Goal: Task Accomplishment & Management: Manage account settings

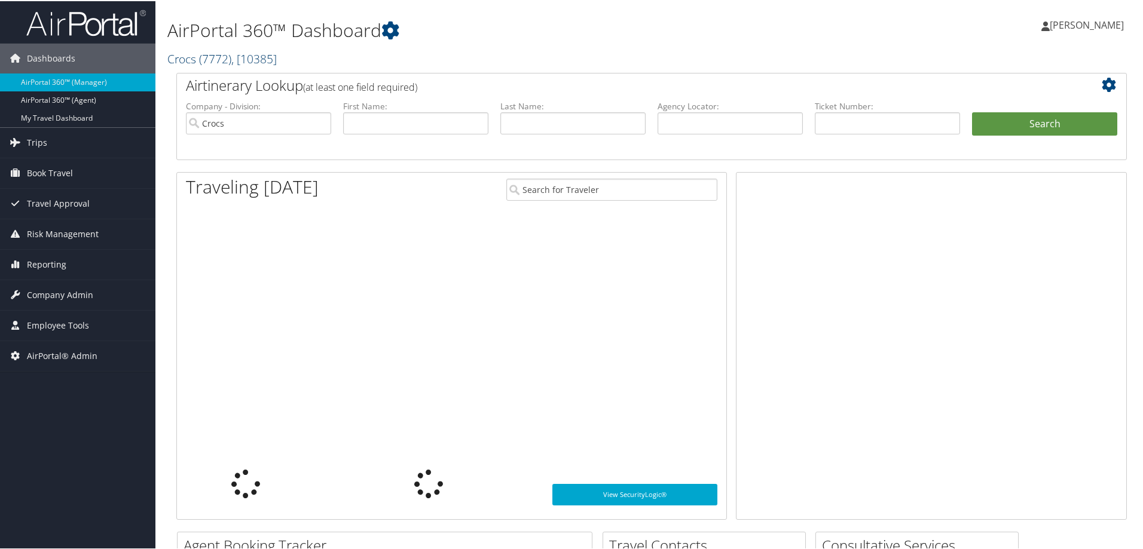
click at [187, 56] on link "Crocs ( 7772 ) , [ 10385 ]" at bounding box center [221, 58] width 109 height 16
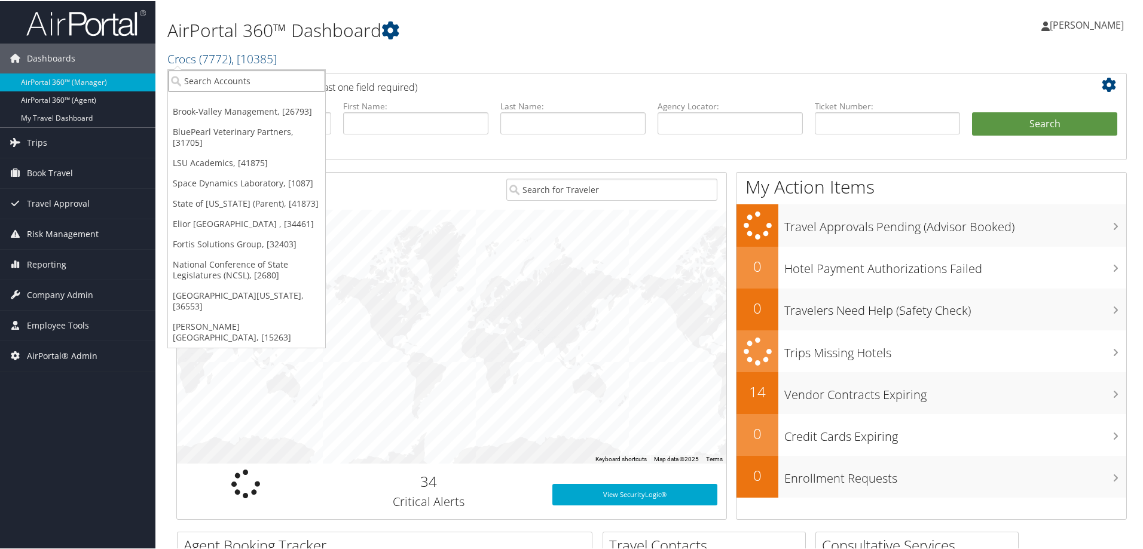
click at [192, 84] on input "search" at bounding box center [246, 80] width 157 height 22
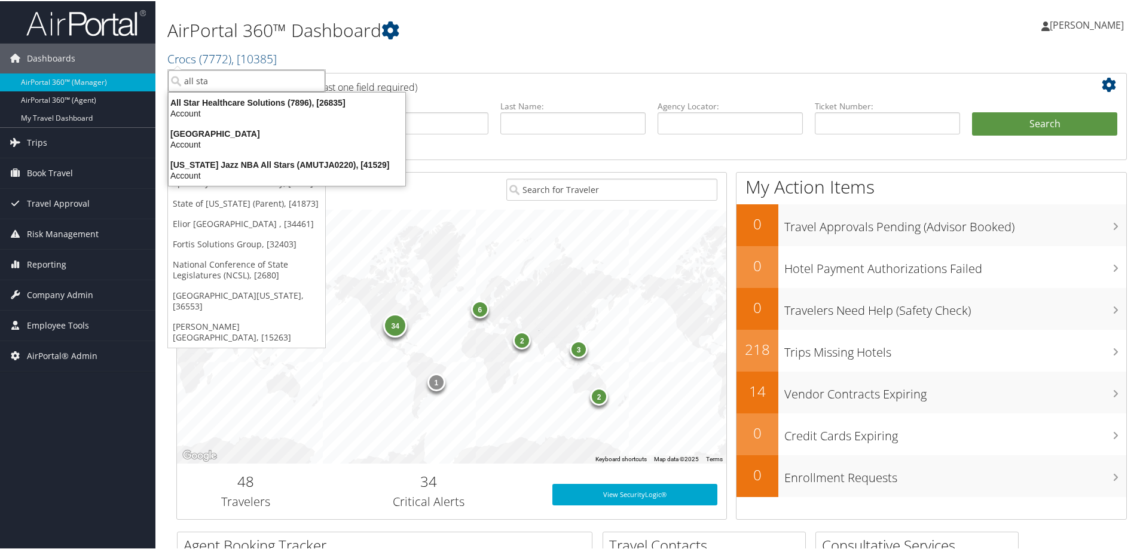
type input "all st"
click at [227, 110] on div "Account" at bounding box center [286, 112] width 251 height 11
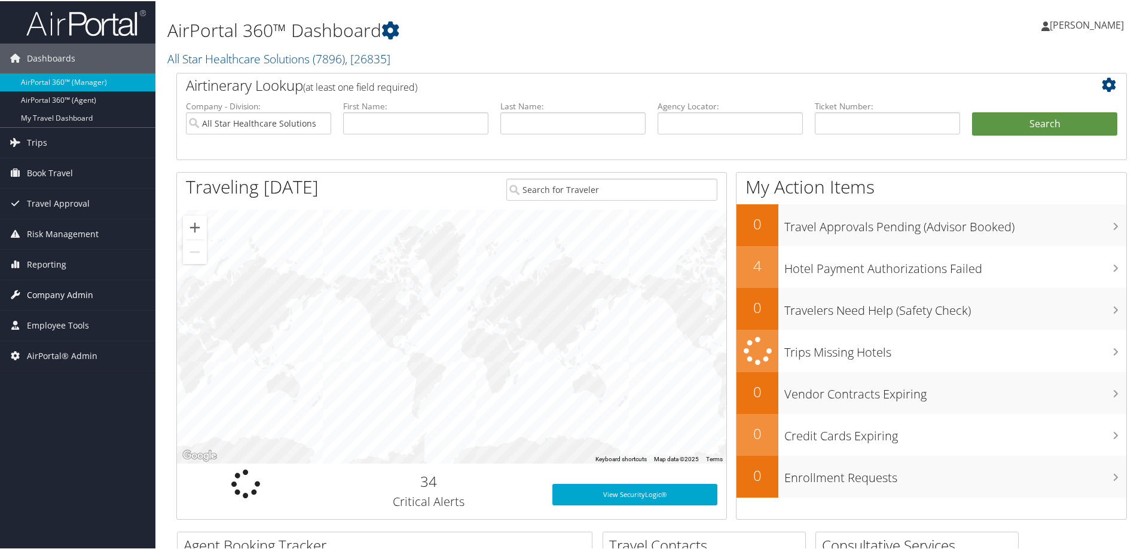
click at [78, 289] on span "Company Admin" at bounding box center [60, 294] width 66 height 30
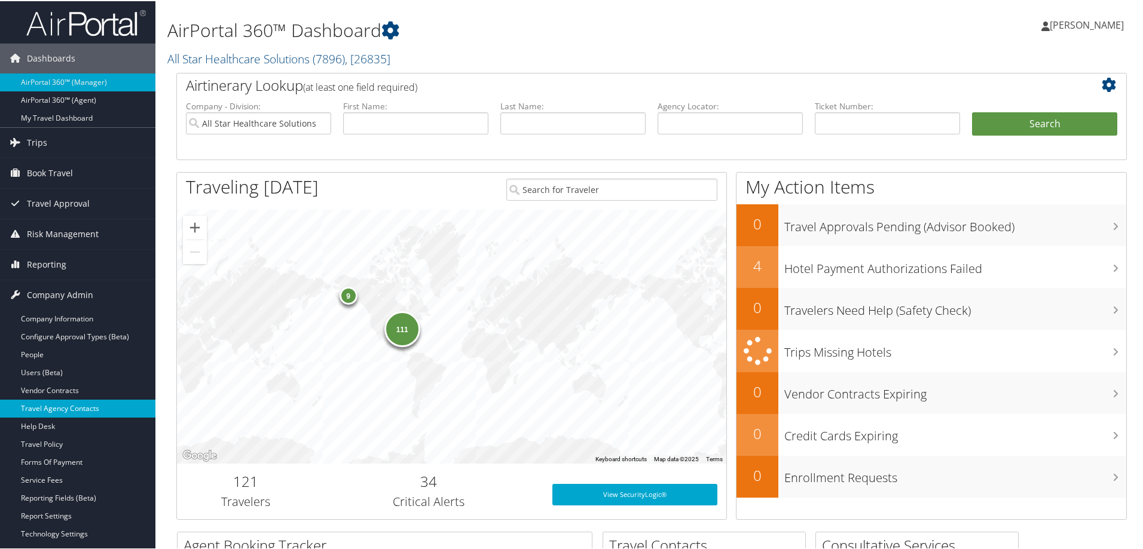
click at [96, 404] on link "Travel Agency Contacts" at bounding box center [77, 408] width 155 height 18
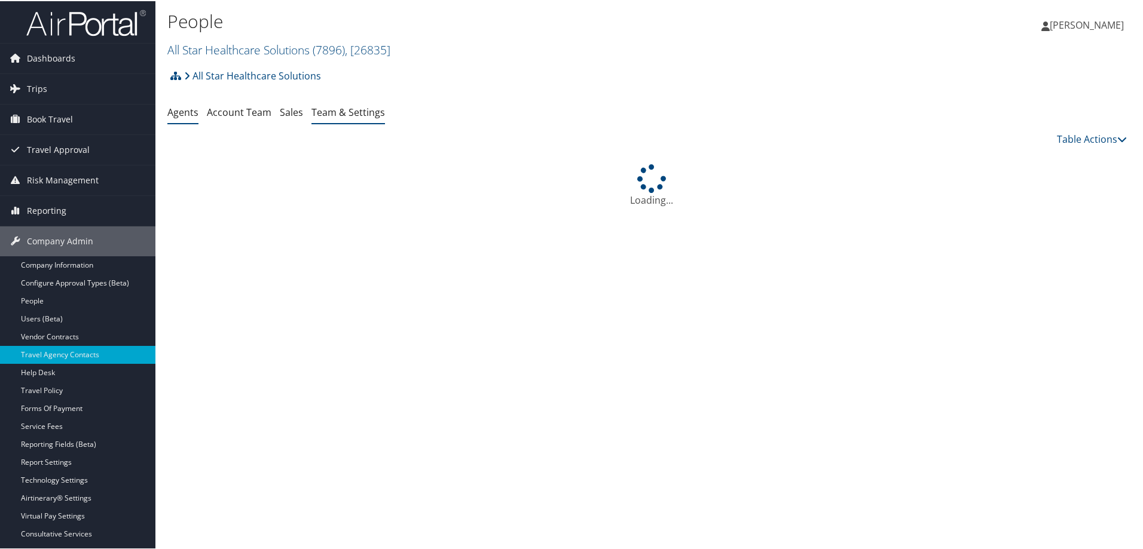
click at [337, 112] on link "Team & Settings" at bounding box center [348, 111] width 74 height 13
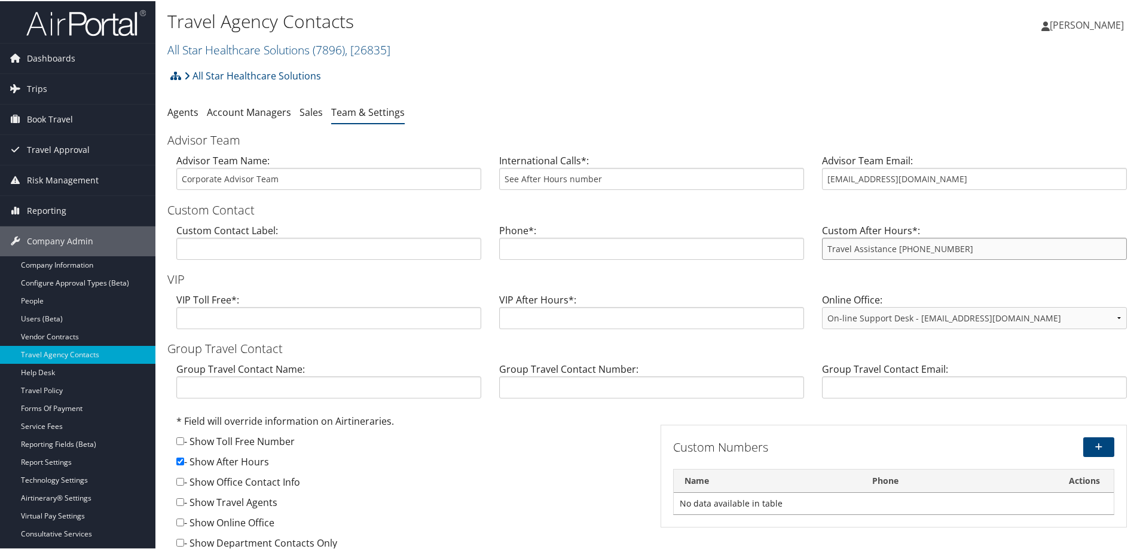
drag, startPoint x: 959, startPoint y: 247, endPoint x: 893, endPoint y: 243, distance: 65.9
click at [893, 243] on input "Travel Assistance 888-237-4291" at bounding box center [974, 248] width 305 height 22
click at [246, 50] on link "All Star Healthcare Solutions ( 7896 ) , [ 26835 ]" at bounding box center [278, 49] width 223 height 16
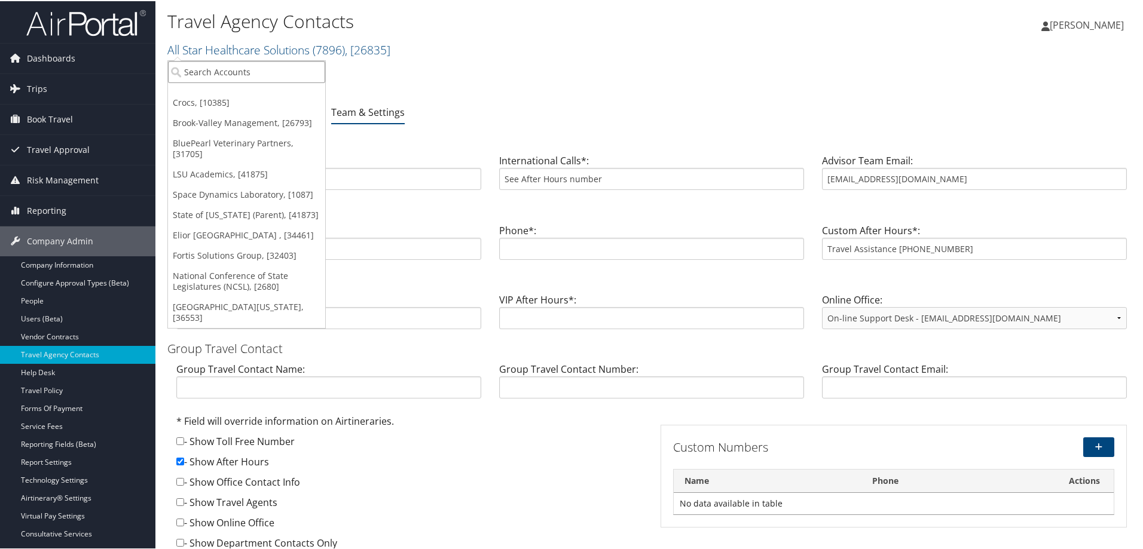
click at [246, 69] on input "search" at bounding box center [246, 71] width 157 height 22
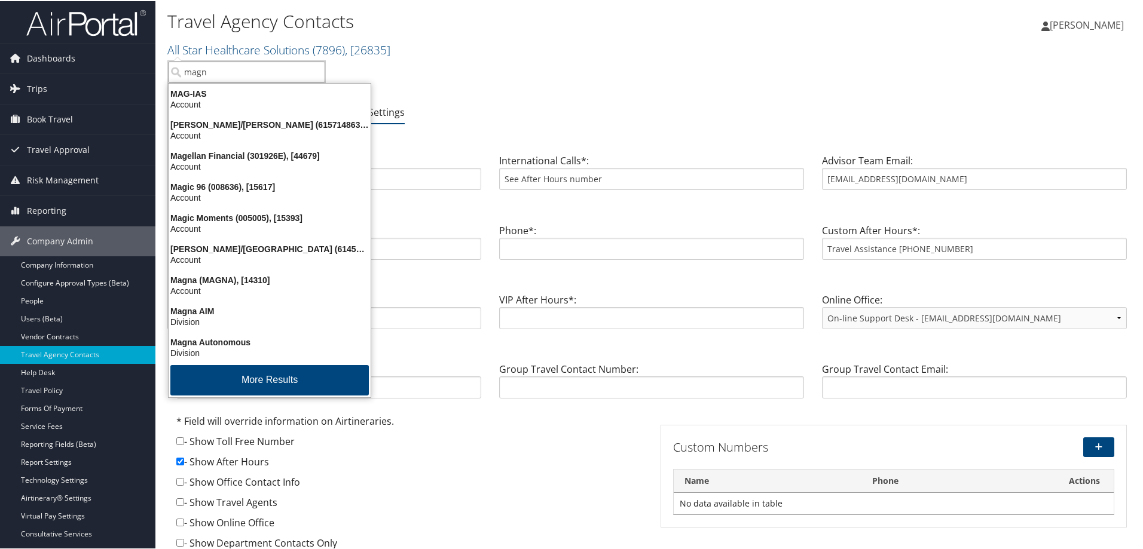
type input "magna"
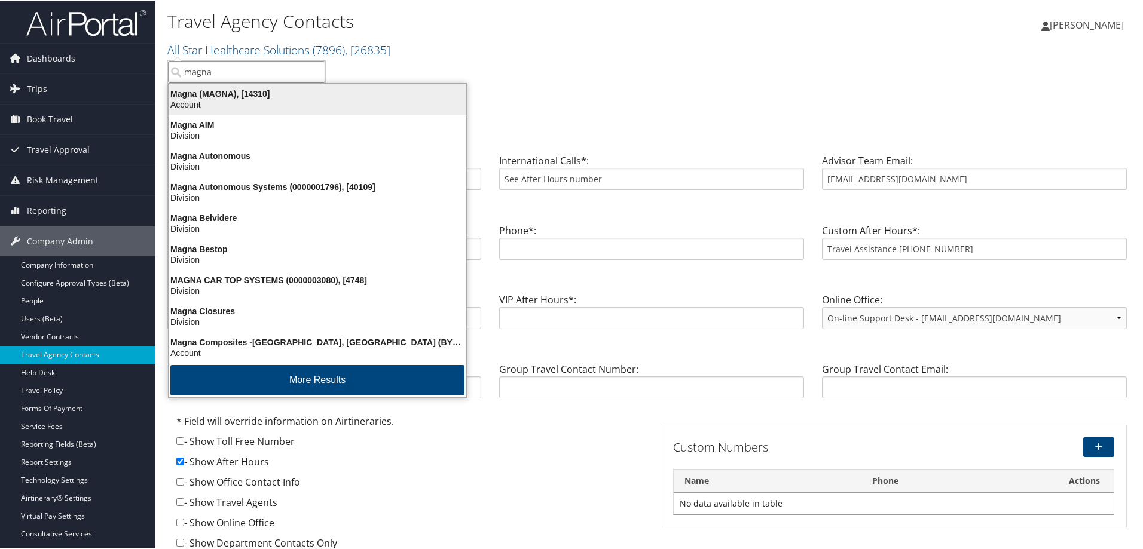
click at [207, 97] on div "Magna (MAGNA), [14310]" at bounding box center [317, 92] width 312 height 11
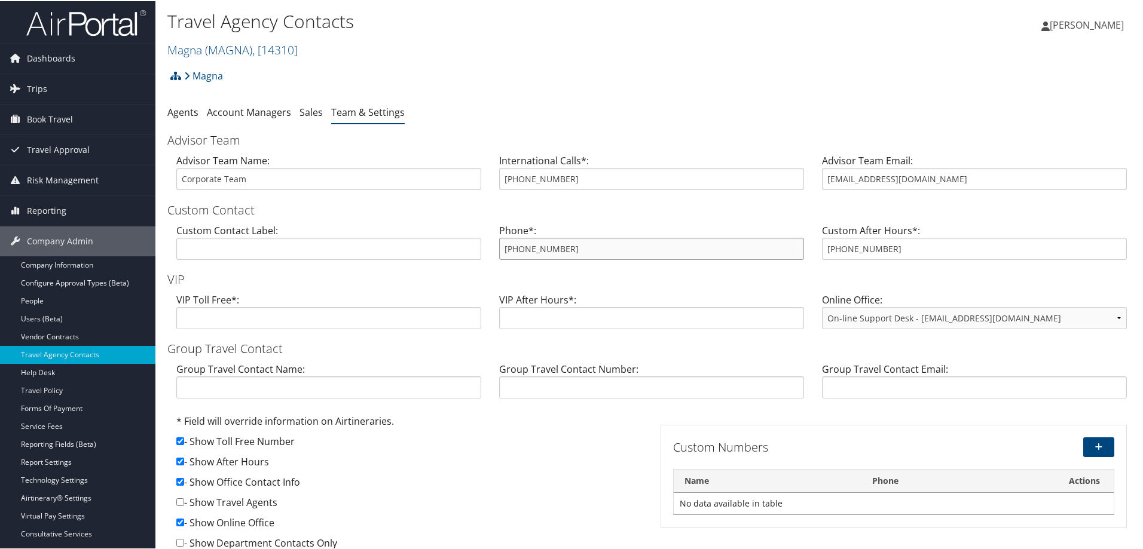
drag, startPoint x: 568, startPoint y: 247, endPoint x: 488, endPoint y: 245, distance: 80.1
click at [490, 245] on div "Phone*: 800-521-9883" at bounding box center [651, 245] width 323 height 46
click at [204, 52] on link "Magna ( MAGNA ) , [ 14310 ]" at bounding box center [232, 49] width 130 height 16
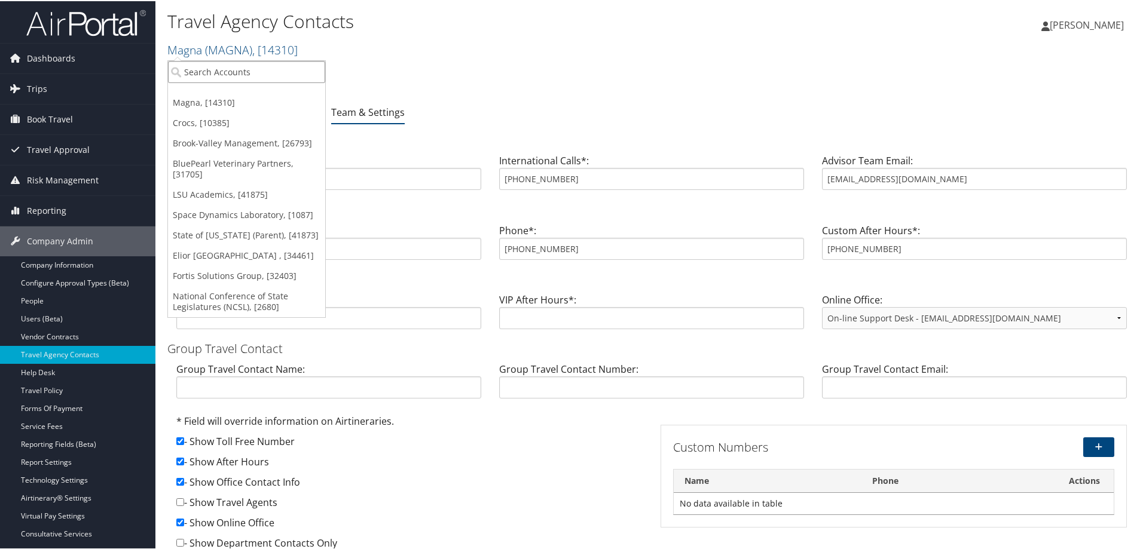
click at [216, 74] on input "search" at bounding box center [246, 71] width 157 height 22
type input "domo"
click at [195, 87] on div "Domo, Inc. (7411), [5711]" at bounding box center [246, 92] width 170 height 11
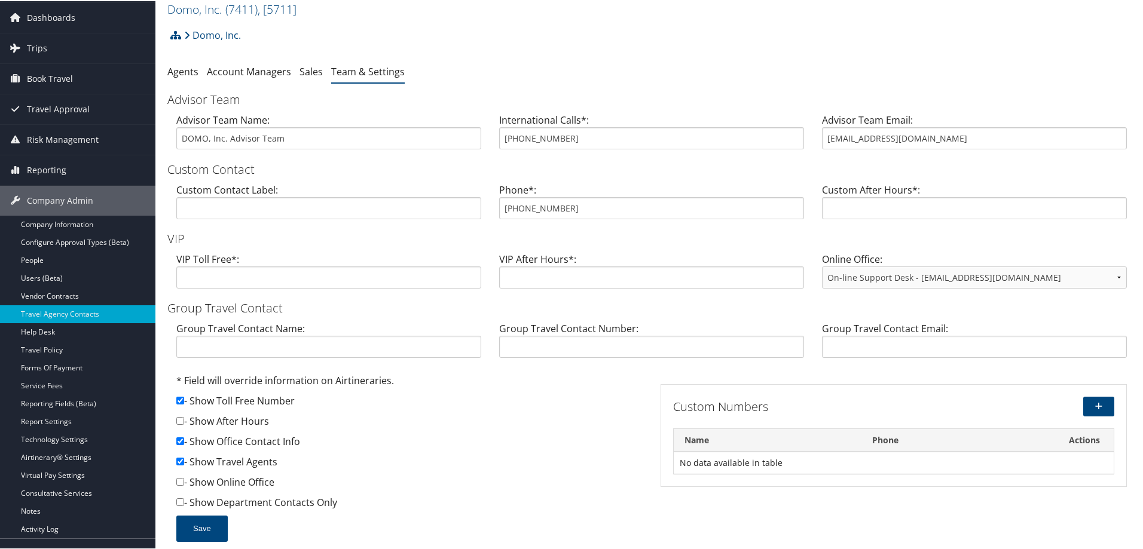
scroll to position [90, 0]
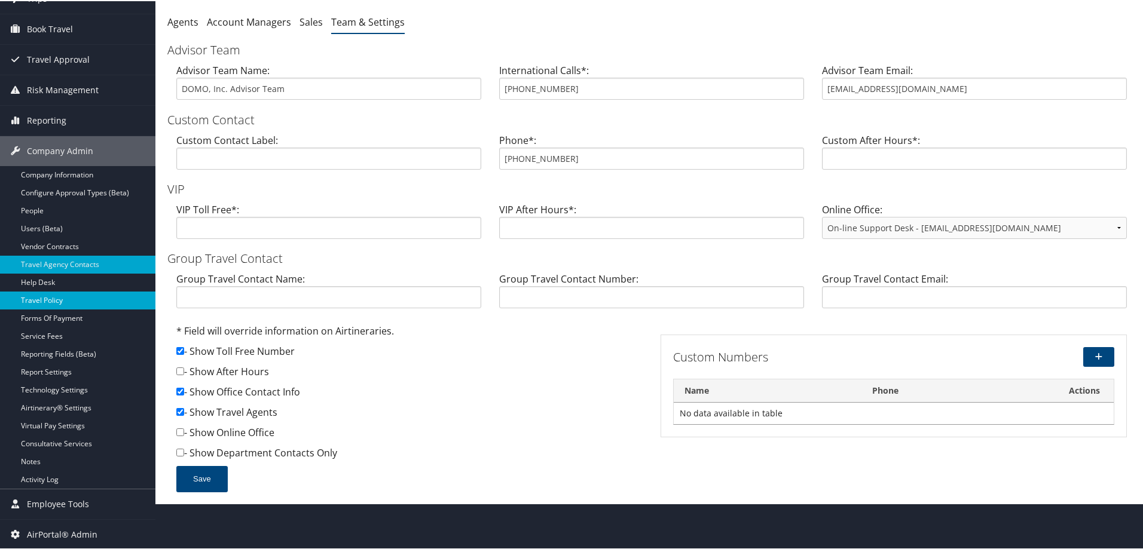
click at [87, 295] on link "Travel Policy" at bounding box center [77, 299] width 155 height 18
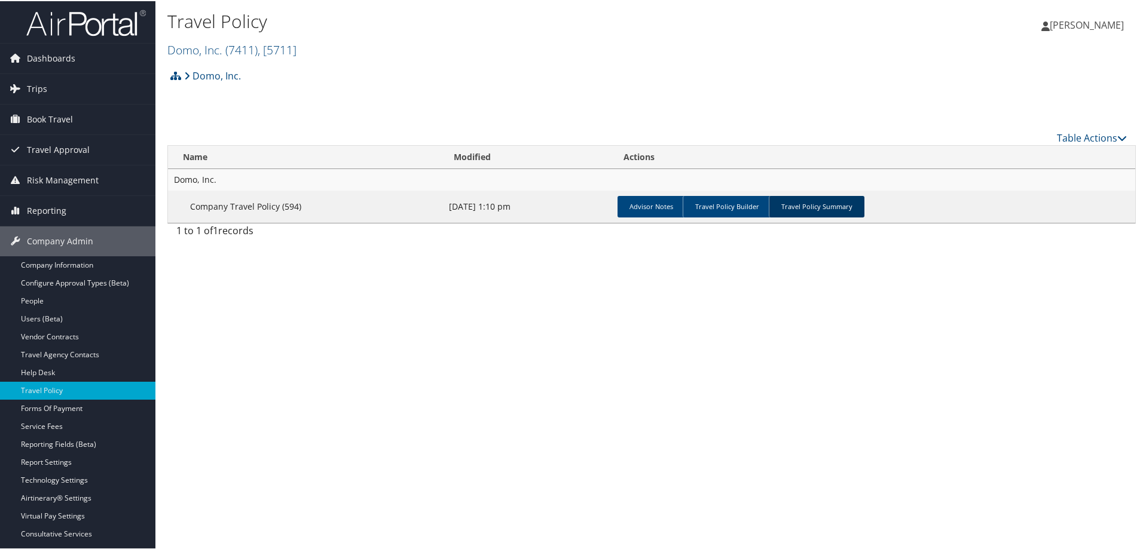
click at [809, 209] on link "Travel Policy Summary" at bounding box center [816, 206] width 96 height 22
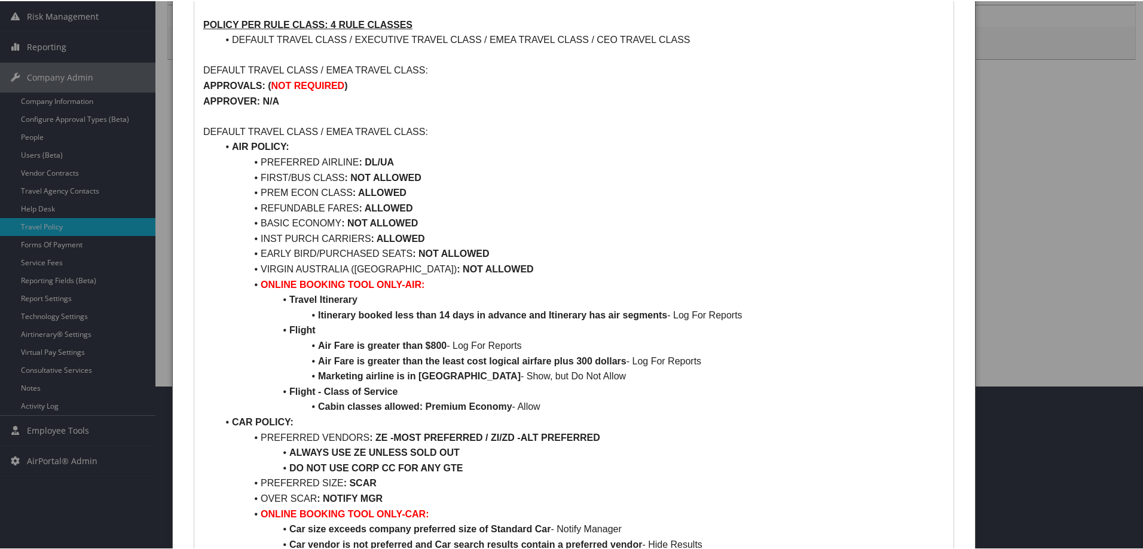
scroll to position [4, 0]
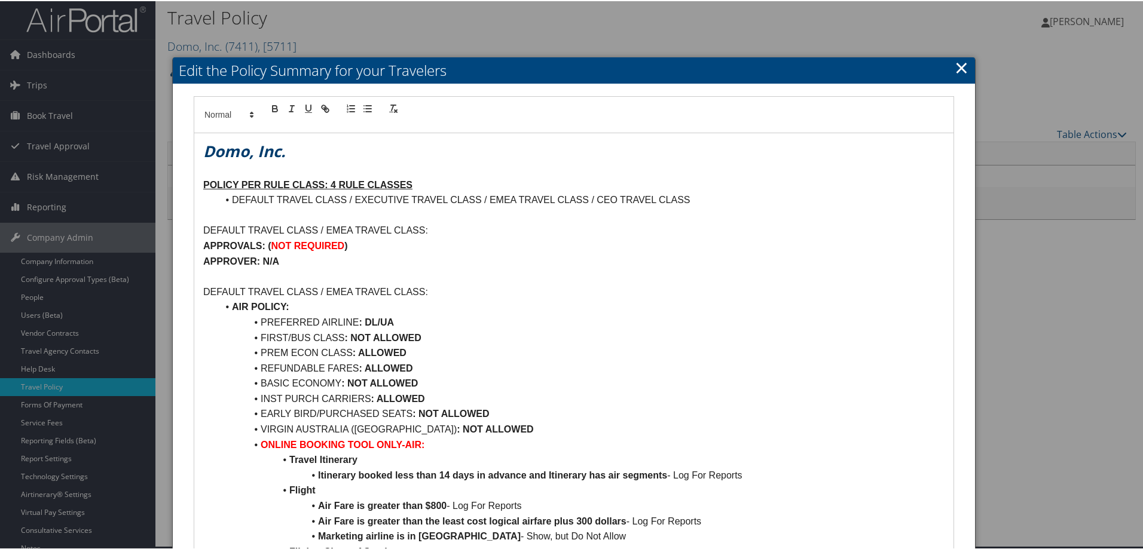
click at [1023, 414] on div at bounding box center [573, 274] width 1147 height 549
click at [948, 61] on h2 "Edit the Policy Summary for your Travelers" at bounding box center [574, 69] width 802 height 26
